Goal: Information Seeking & Learning: Learn about a topic

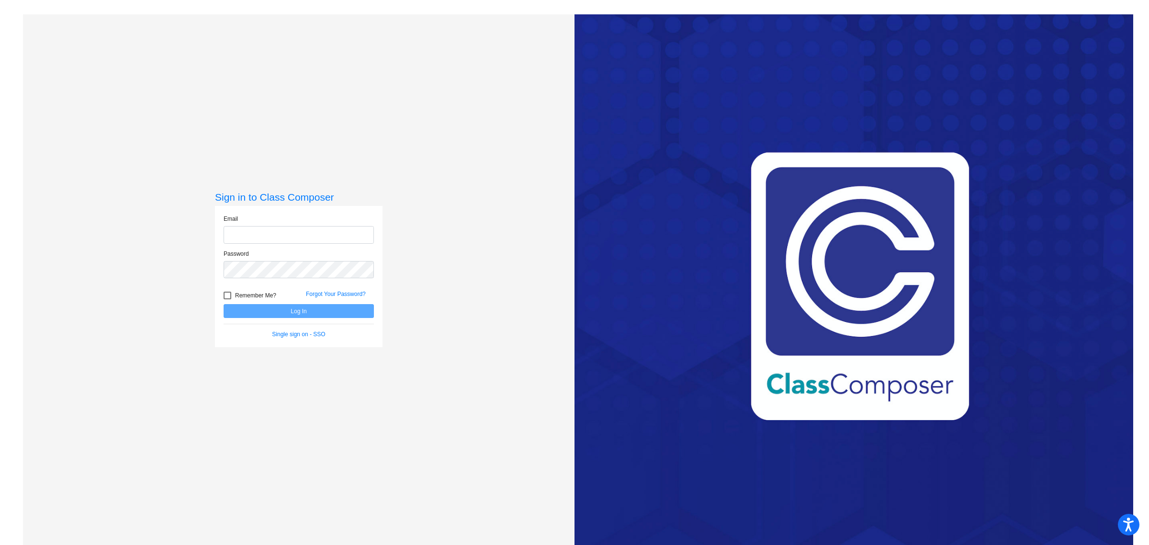
type input "[EMAIL_ADDRESS][PERSON_NAME][DOMAIN_NAME]"
click at [357, 308] on button "Log In" at bounding box center [298, 311] width 150 height 14
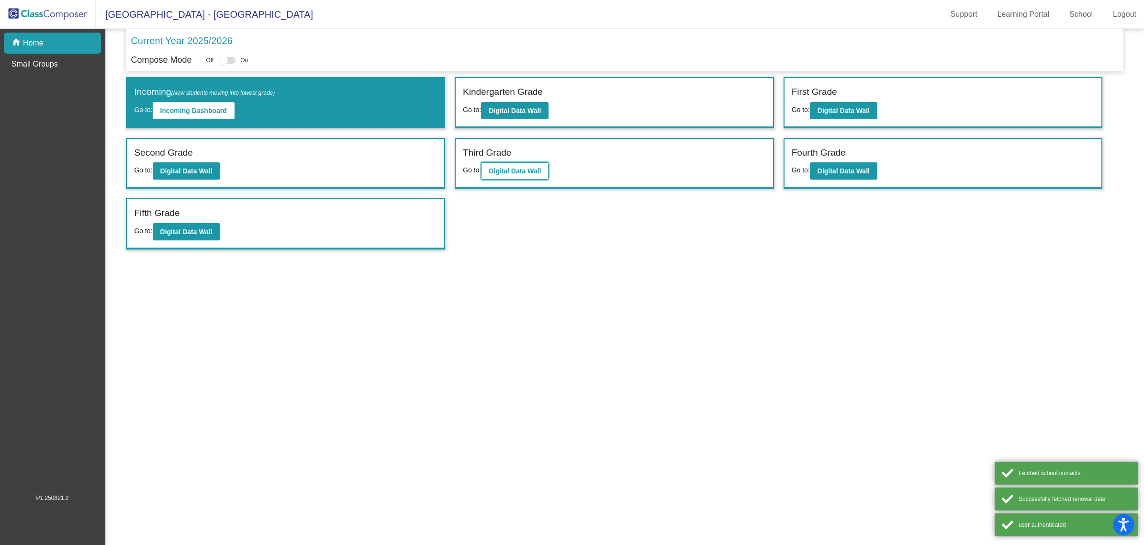
click at [518, 167] on b "Digital Data Wall" at bounding box center [515, 171] width 52 height 8
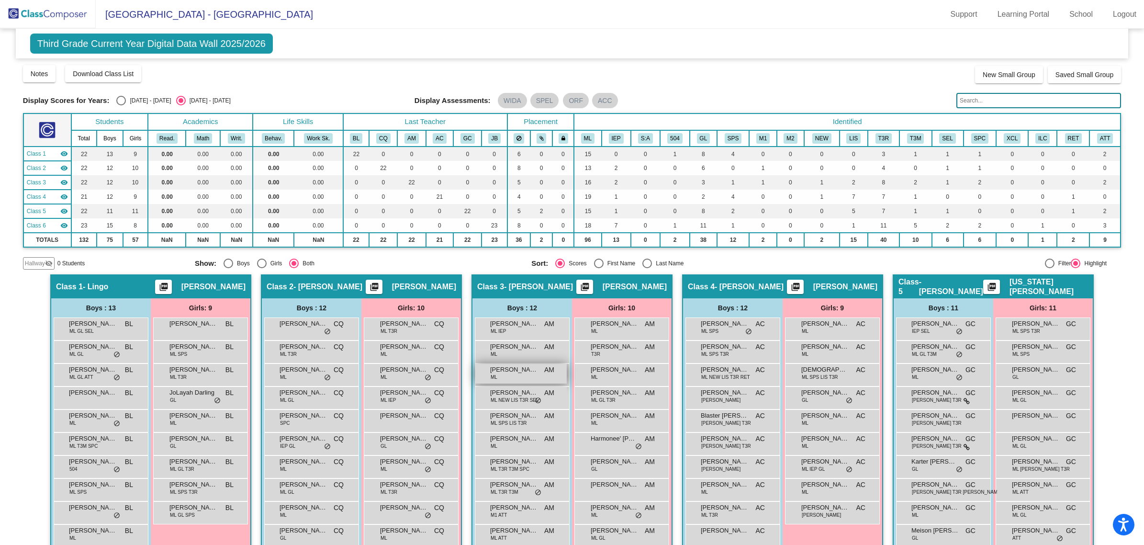
scroll to position [120, 0]
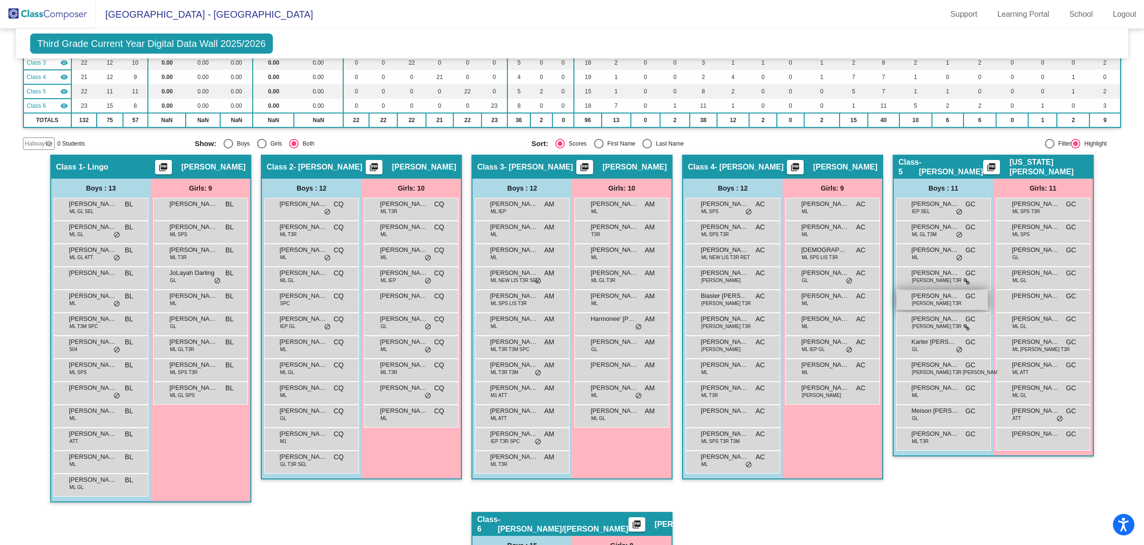
click at [946, 301] on div "[PERSON_NAME] [PERSON_NAME] LIS T3R GC lock do_not_disturb_alt" at bounding box center [941, 300] width 91 height 20
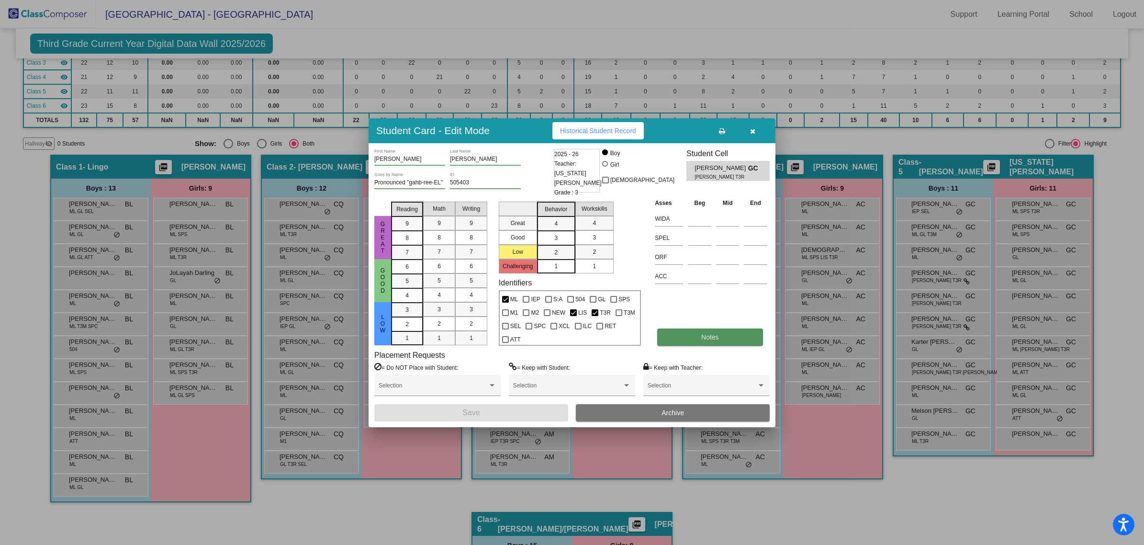
click at [681, 338] on button "Notes" at bounding box center [709, 336] width 105 height 17
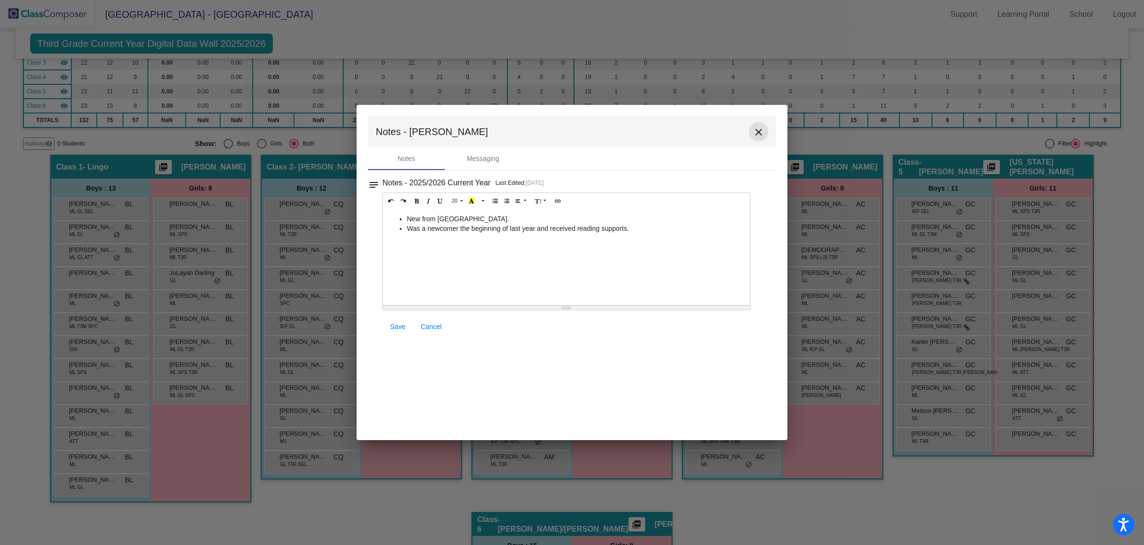
click at [756, 129] on mat-icon "close" at bounding box center [758, 131] width 11 height 11
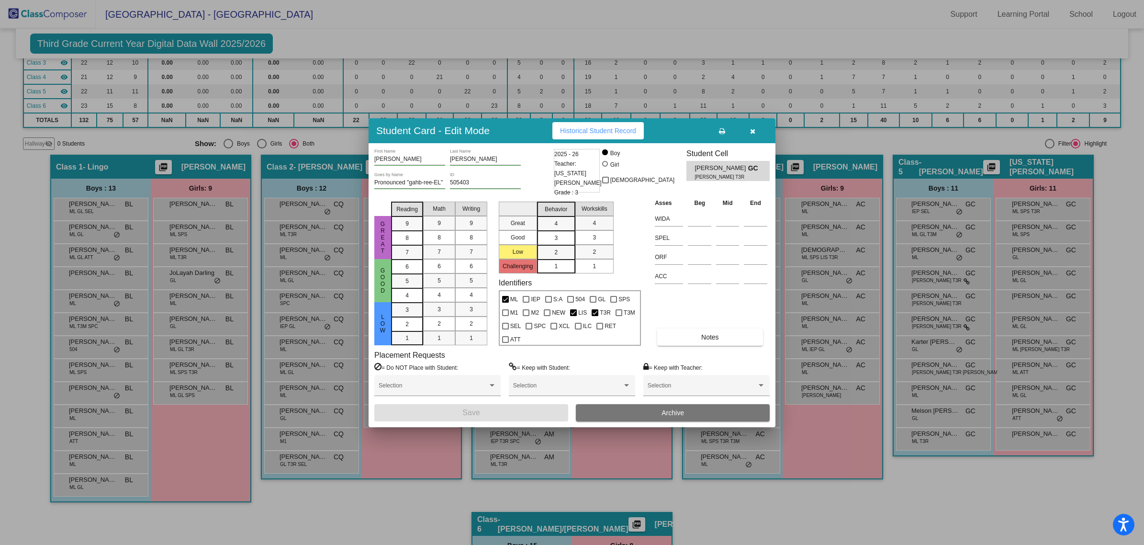
click at [929, 304] on div at bounding box center [572, 272] width 1144 height 545
